Goal: Transaction & Acquisition: Purchase product/service

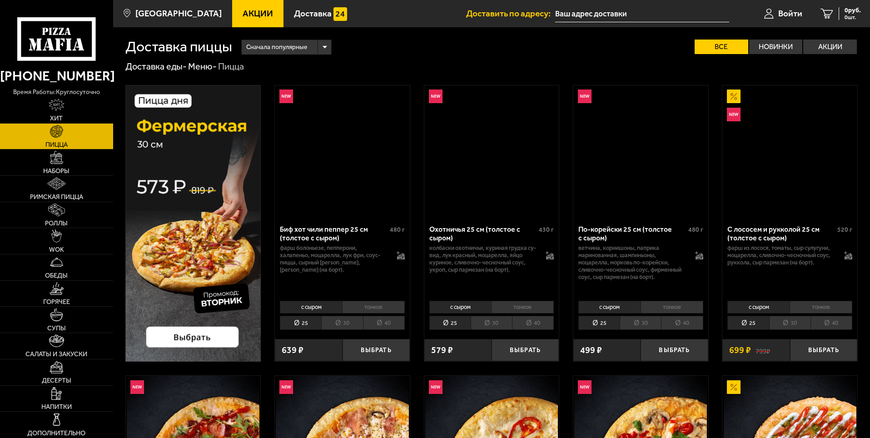
scroll to position [363, 0]
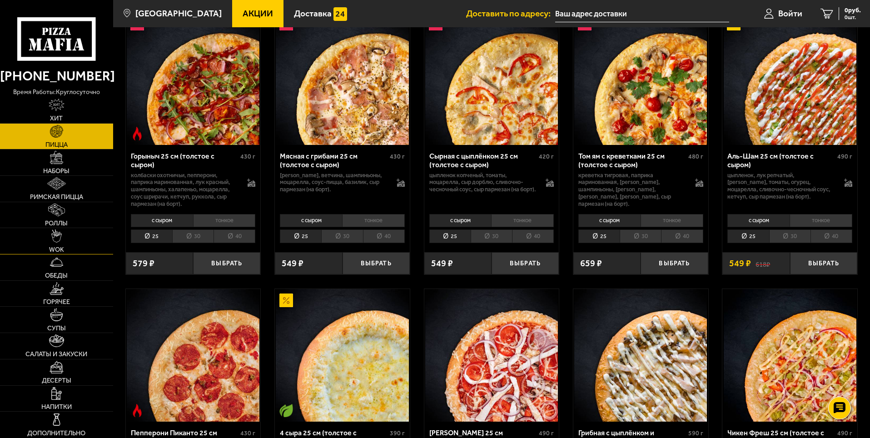
click at [60, 237] on img at bounding box center [56, 235] width 10 height 13
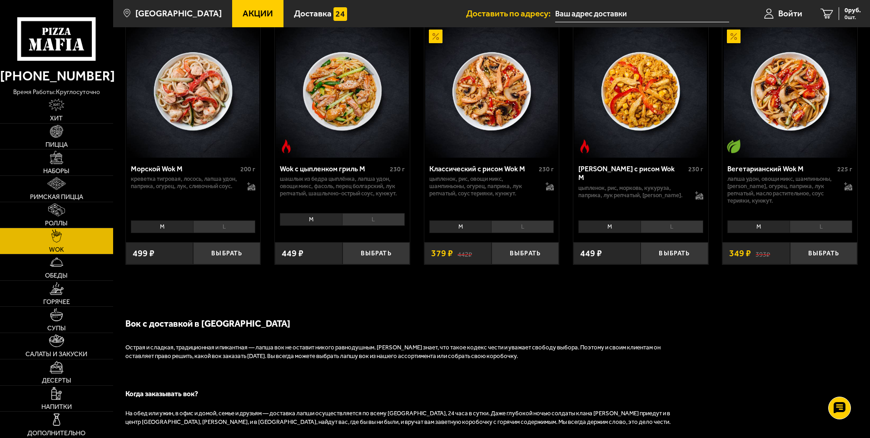
scroll to position [591, 0]
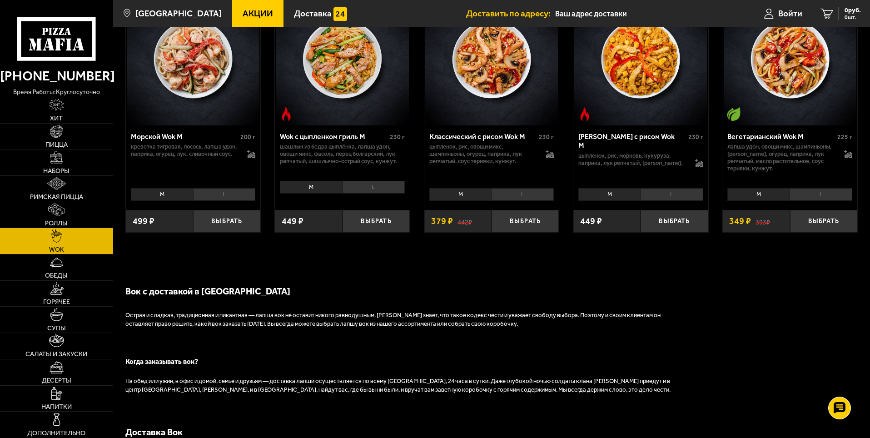
click at [138, 139] on div "Морской Wok M" at bounding box center [185, 136] width 108 height 9
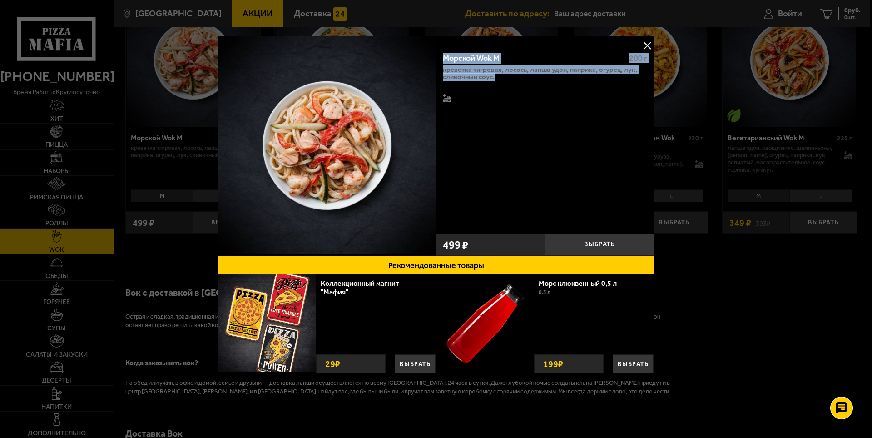
drag, startPoint x: 442, startPoint y: 51, endPoint x: 589, endPoint y: 79, distance: 149.8
click at [589, 79] on div "Морской Wok M 200 г креветка тигровая, лосось, лапша удон, паприка, огурец, лук…" at bounding box center [545, 137] width 218 height 184
copy div "Морской Wok M 200 г креветка тигровая, лосось, лапша удон, паприка, огурец, лук…"
click at [731, 291] on div at bounding box center [436, 219] width 872 height 438
